Goal: Task Accomplishment & Management: Use online tool/utility

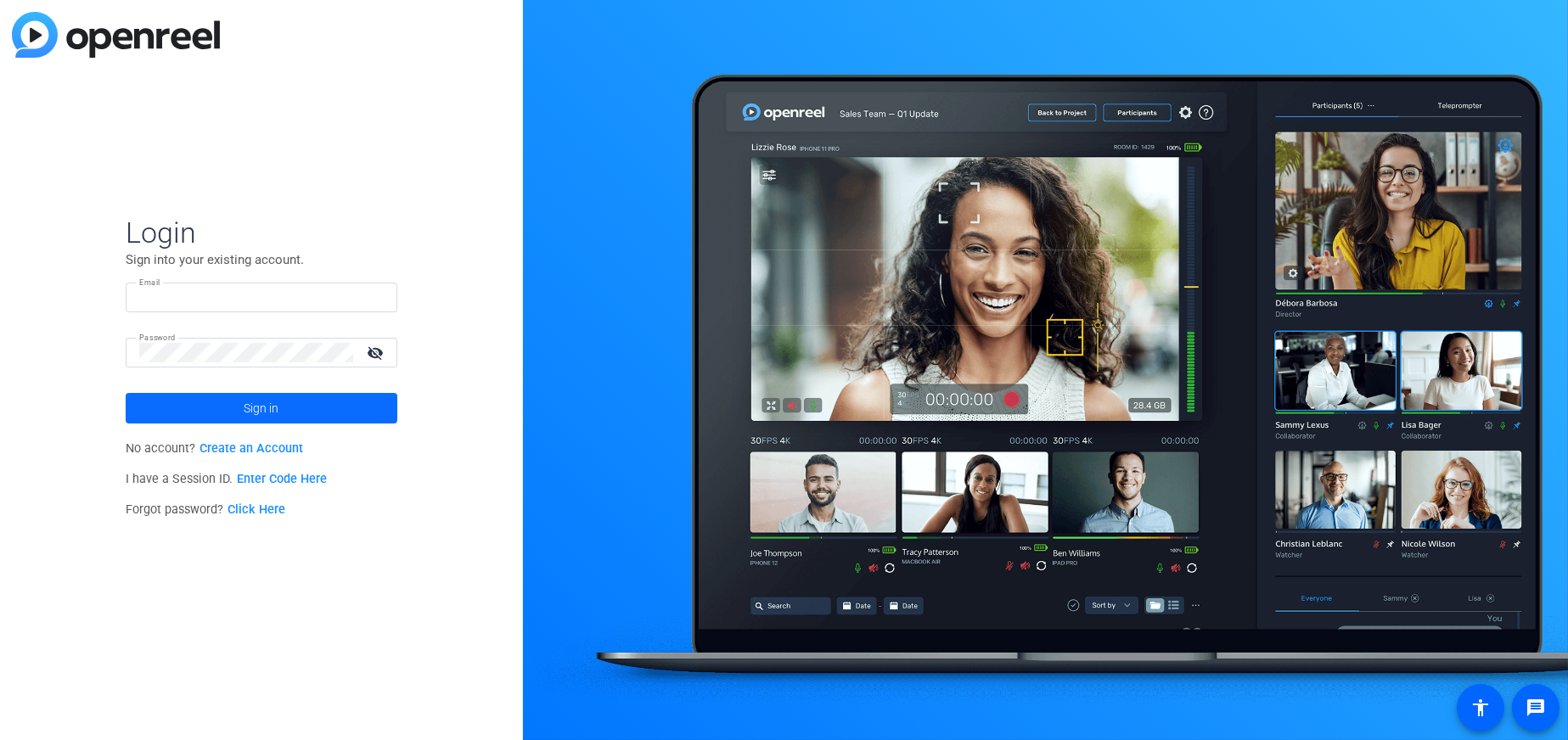
type input "[PERSON_NAME][EMAIL_ADDRESS][PERSON_NAME][DOMAIN_NAME]"
click at [254, 413] on span "Sign in" at bounding box center [261, 408] width 35 height 42
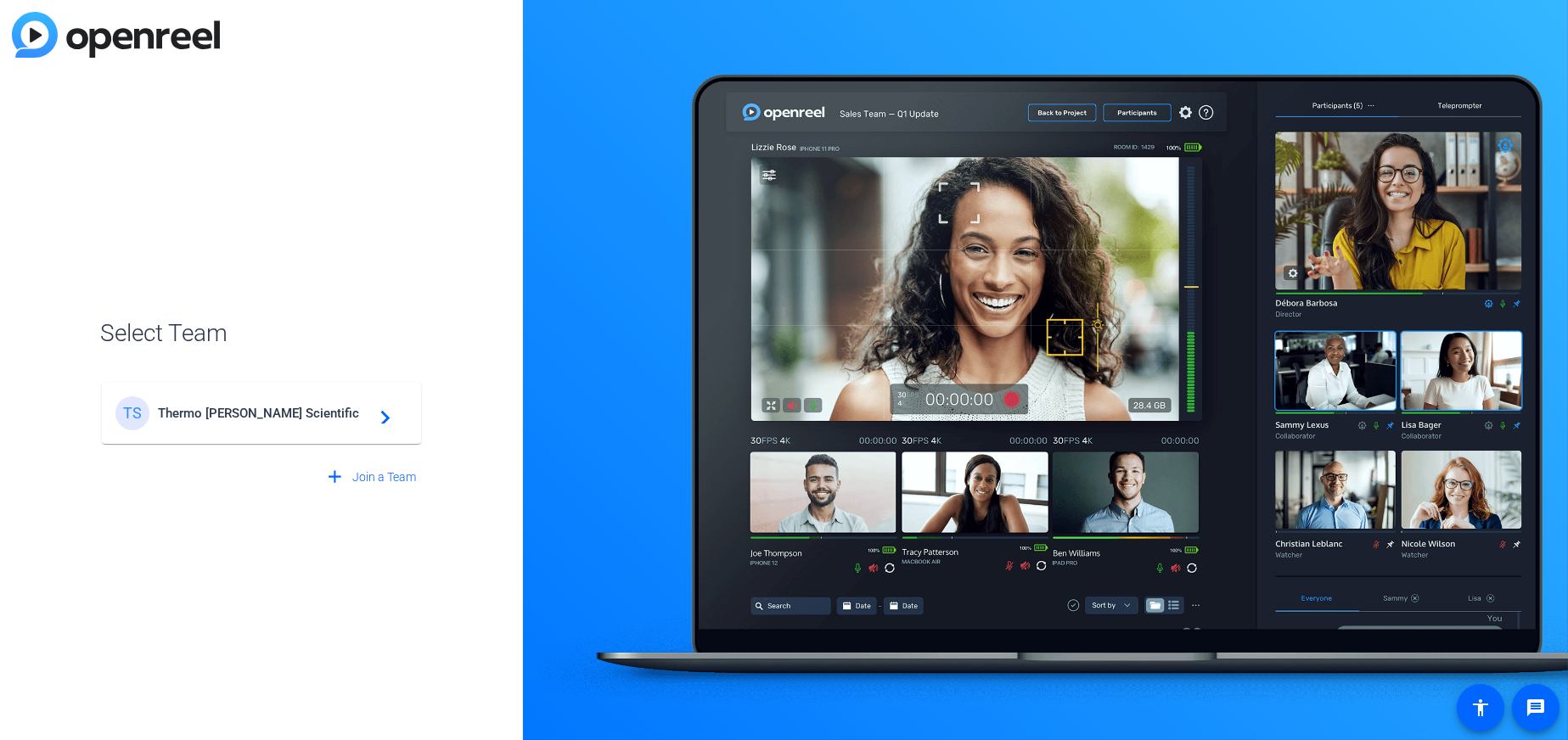
click at [255, 408] on span "Thermo [PERSON_NAME] Scientific" at bounding box center [264, 413] width 212 height 15
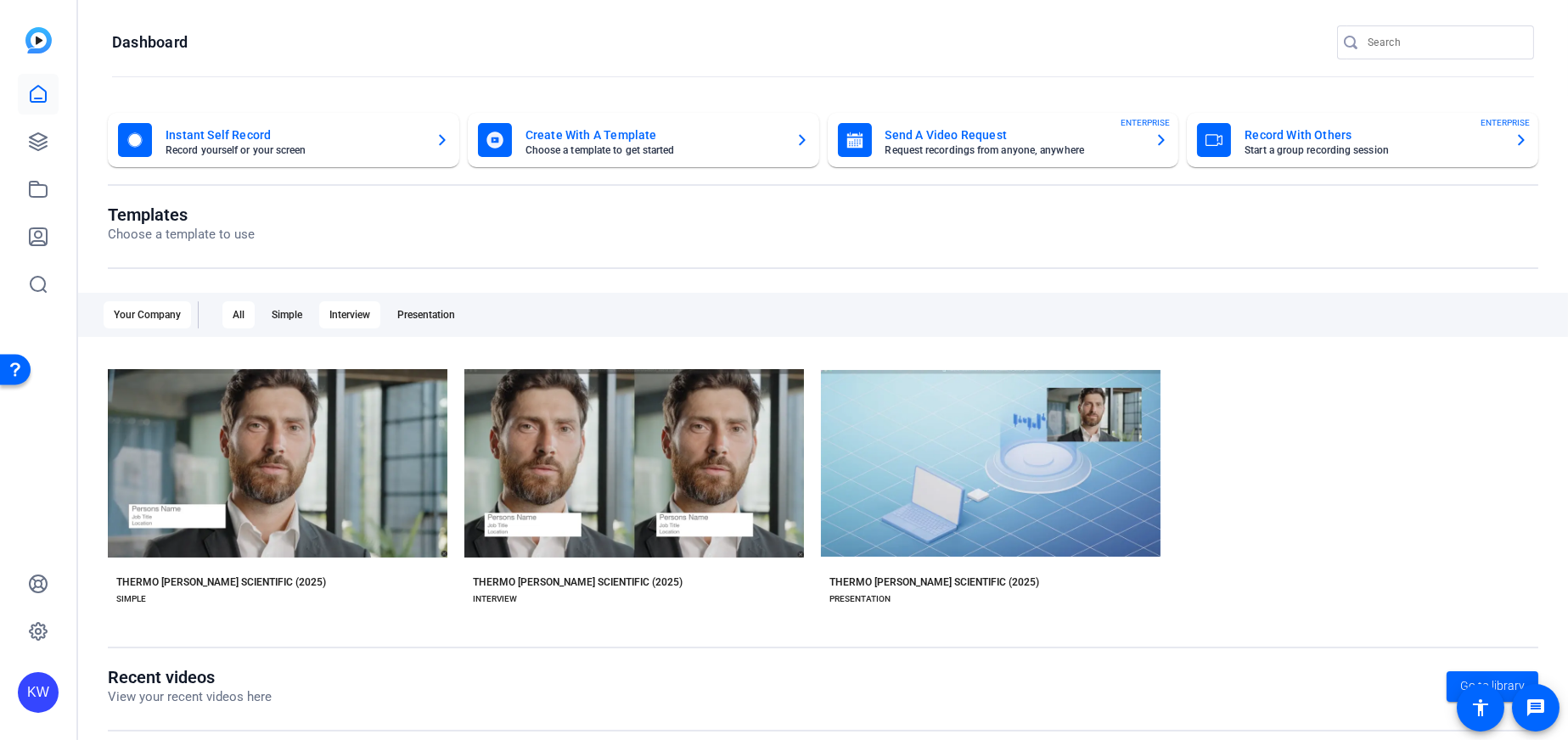
click at [341, 304] on div "Interview" at bounding box center [349, 314] width 61 height 27
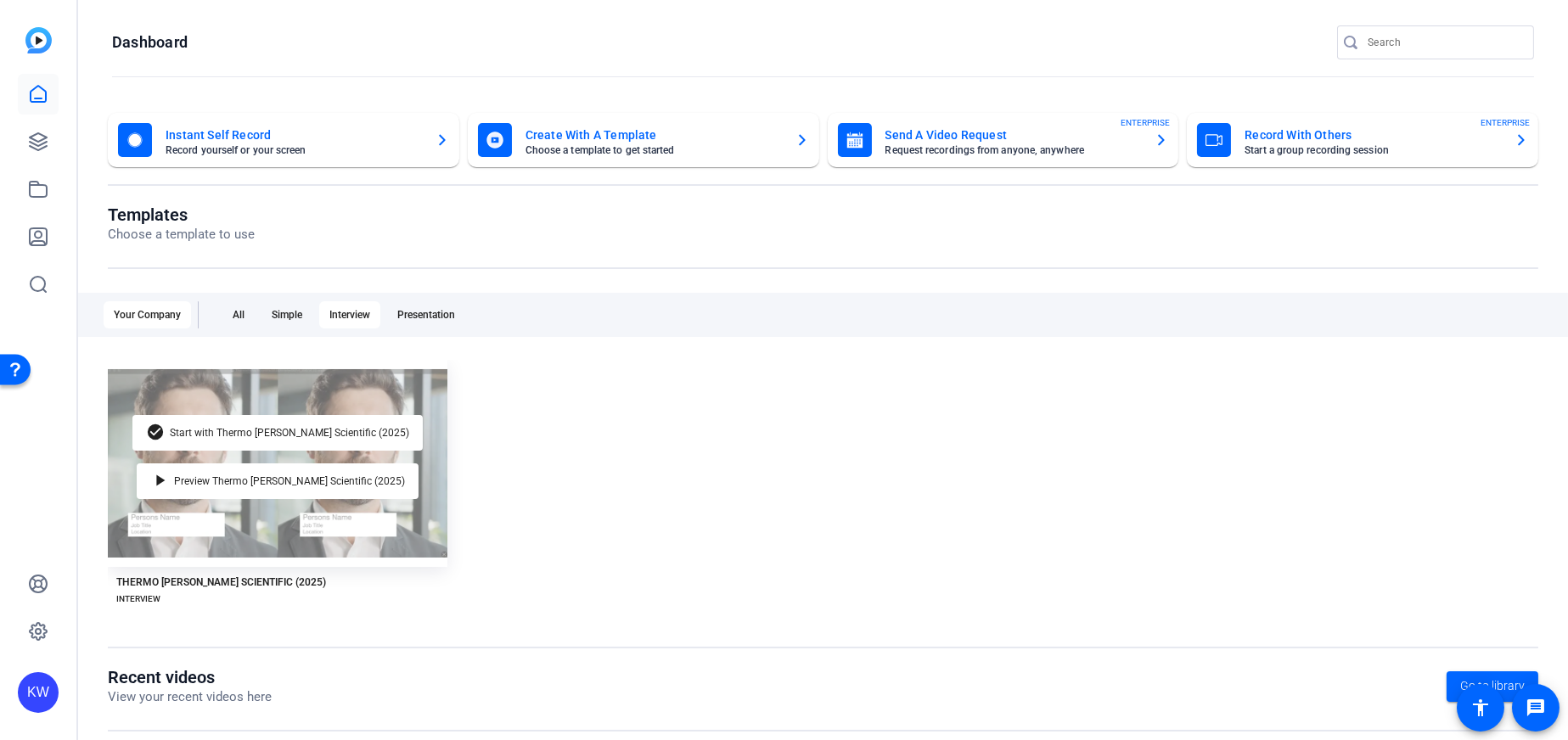
click at [291, 391] on div "check_circle Start with Thermo [PERSON_NAME] Scientific (2025) play_arrow Previ…" at bounding box center [278, 463] width 340 height 207
click at [213, 435] on span "Start with Thermo [PERSON_NAME] Scientific (2025)" at bounding box center [289, 433] width 239 height 10
click at [254, 479] on span "Preview Thermo [PERSON_NAME] Scientific (2025)" at bounding box center [289, 481] width 231 height 10
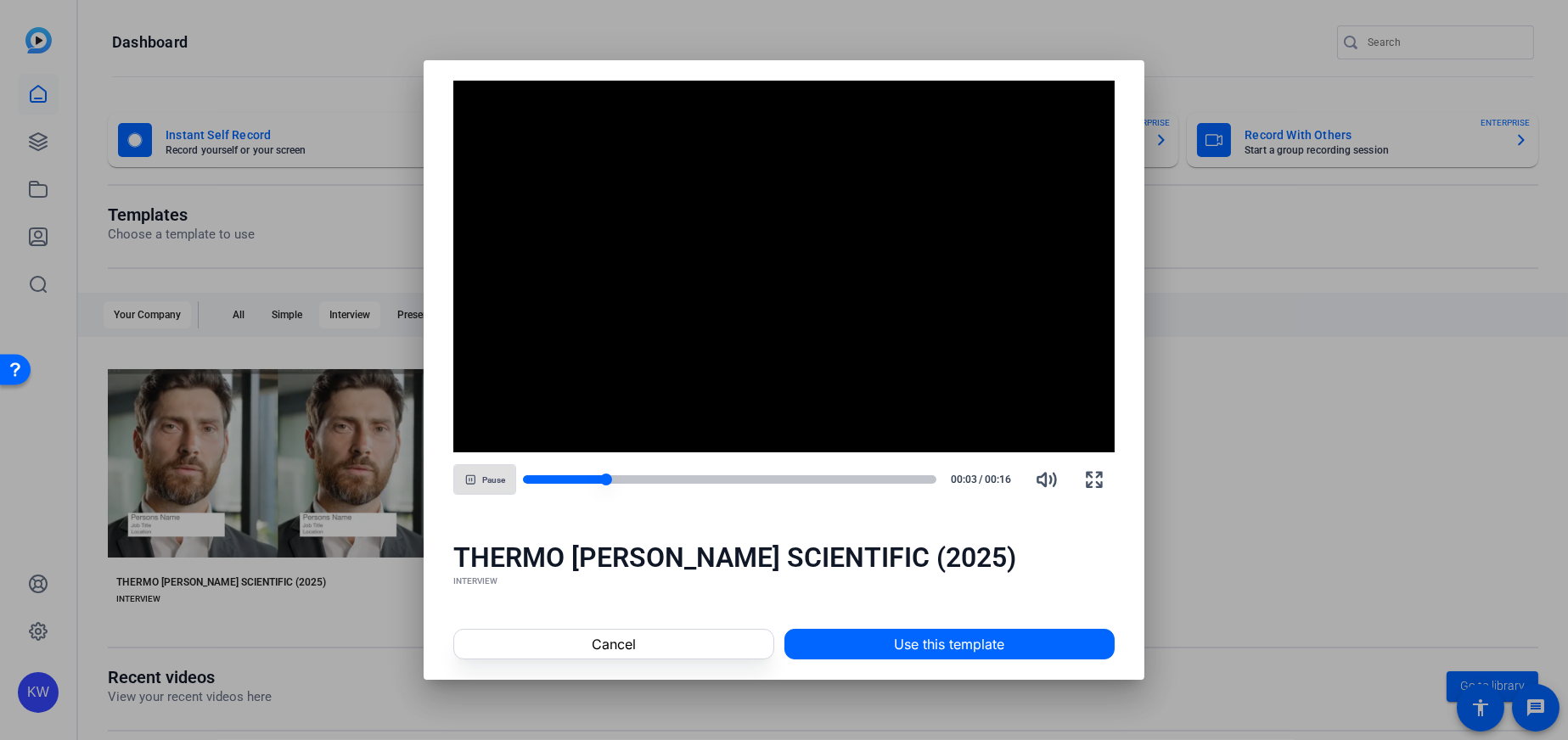
click at [647, 480] on div at bounding box center [729, 479] width 413 height 8
click at [469, 476] on icon "button" at bounding box center [470, 480] width 10 height 10
click at [706, 644] on span at bounding box center [613, 644] width 318 height 41
